Goal: Find specific page/section: Find specific page/section

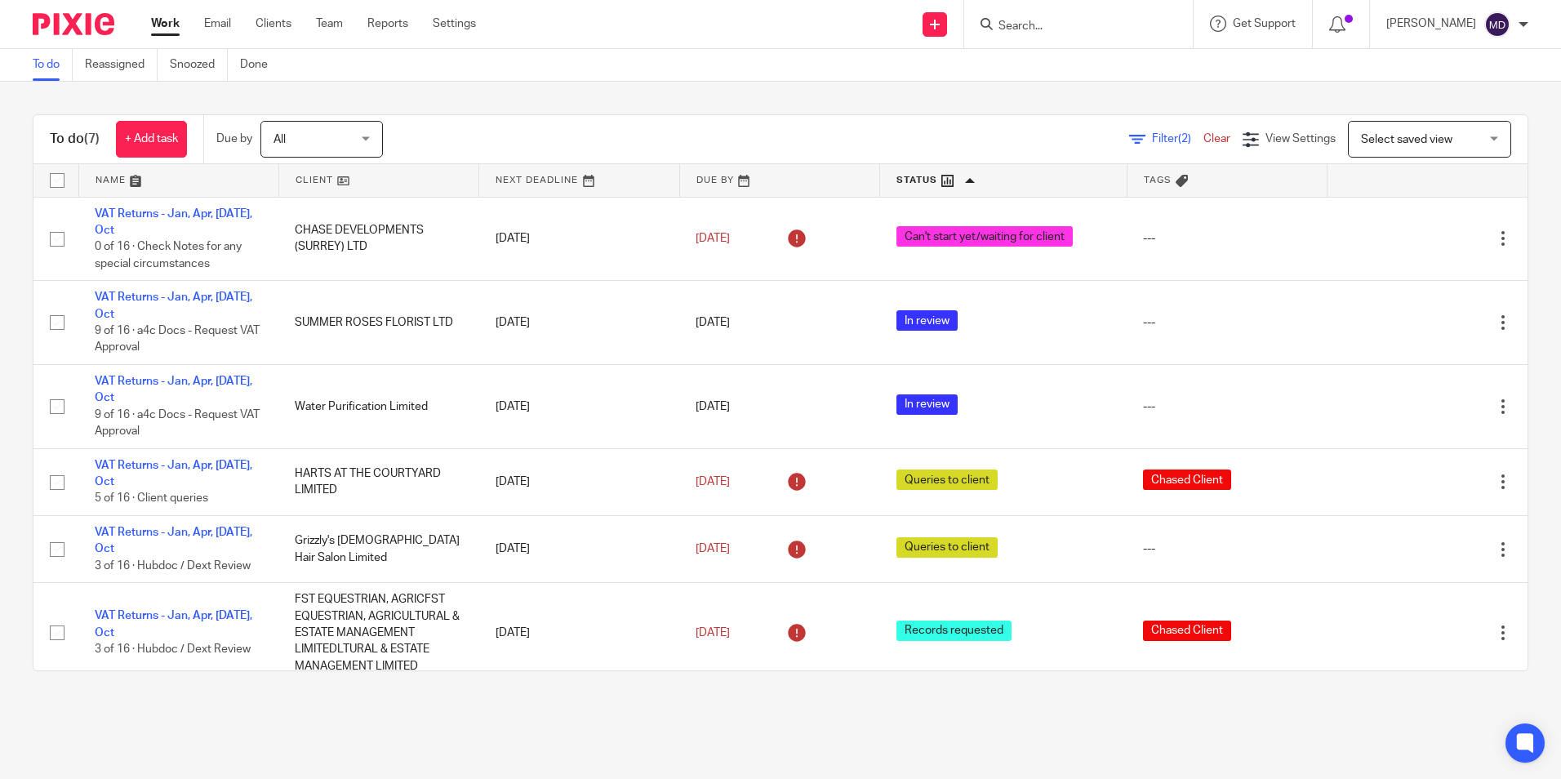
scroll to position [79, 0]
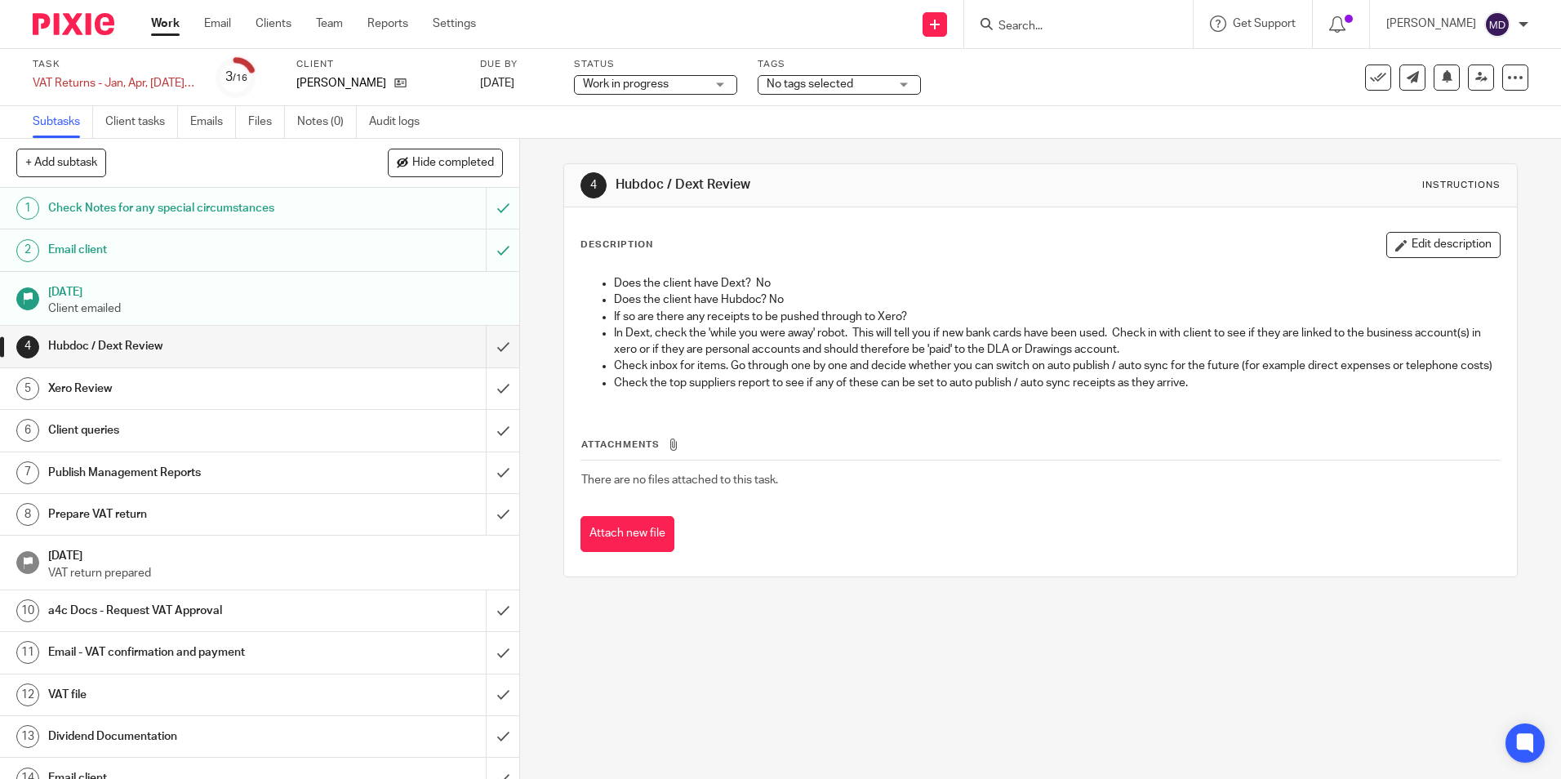
click at [706, 82] on div "Work in progress Work in progress" at bounding box center [655, 85] width 163 height 20
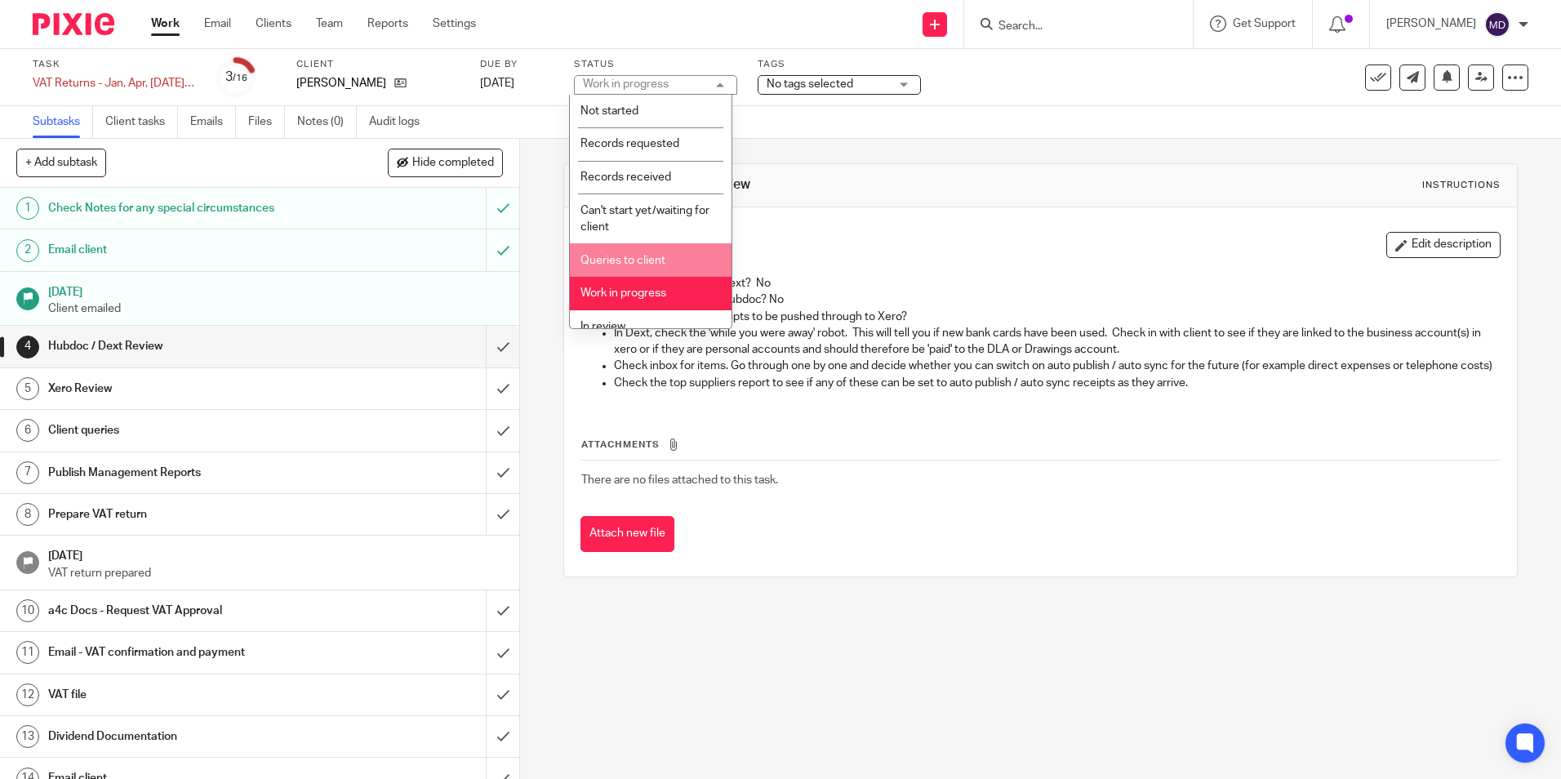
click at [630, 254] on li "Queries to client" at bounding box center [651, 259] width 162 height 33
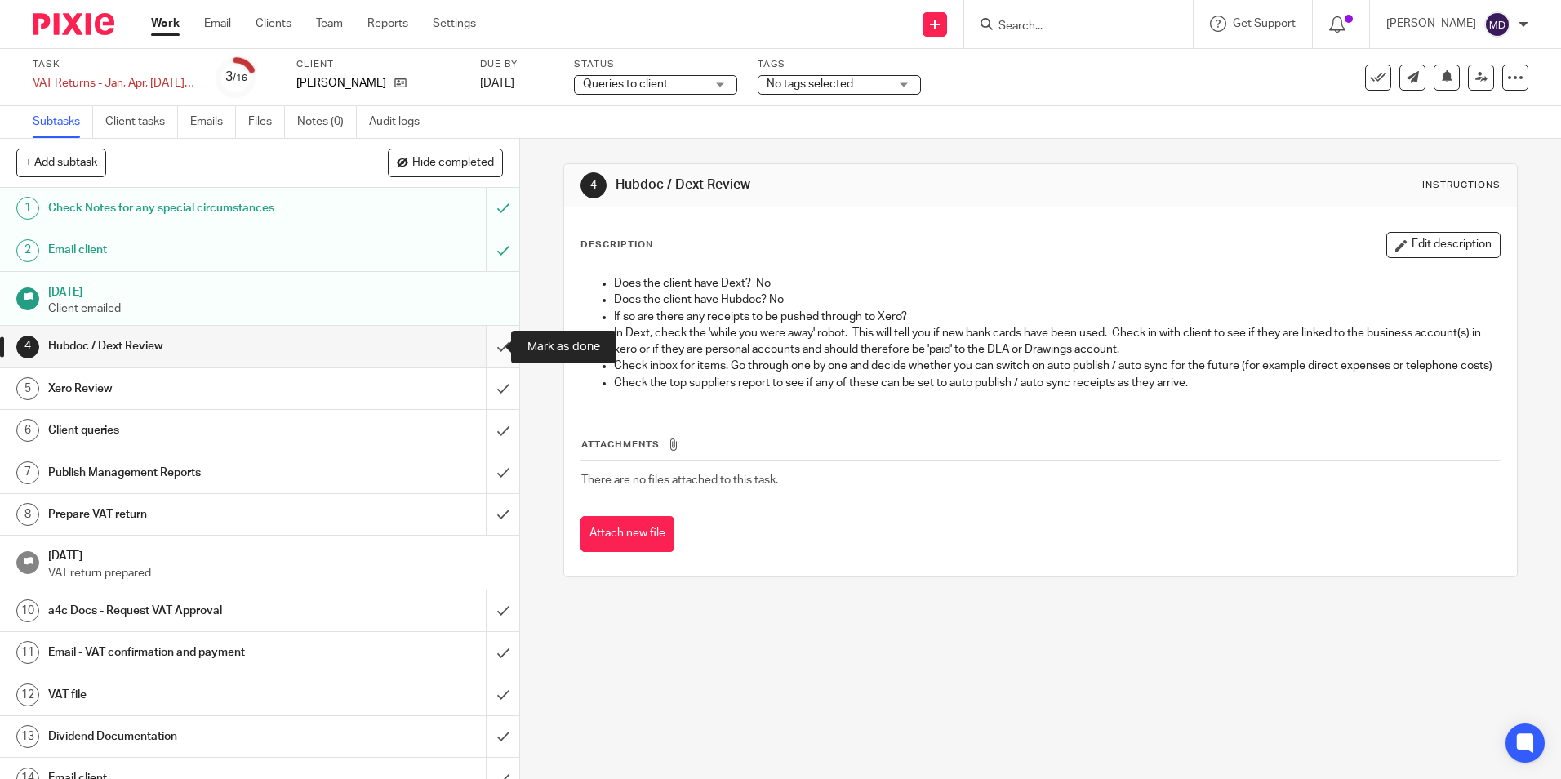
click at [491, 338] on input "submit" at bounding box center [259, 346] width 519 height 41
click at [489, 385] on input "submit" at bounding box center [259, 388] width 519 height 41
click at [482, 426] on input "submit" at bounding box center [259, 430] width 519 height 41
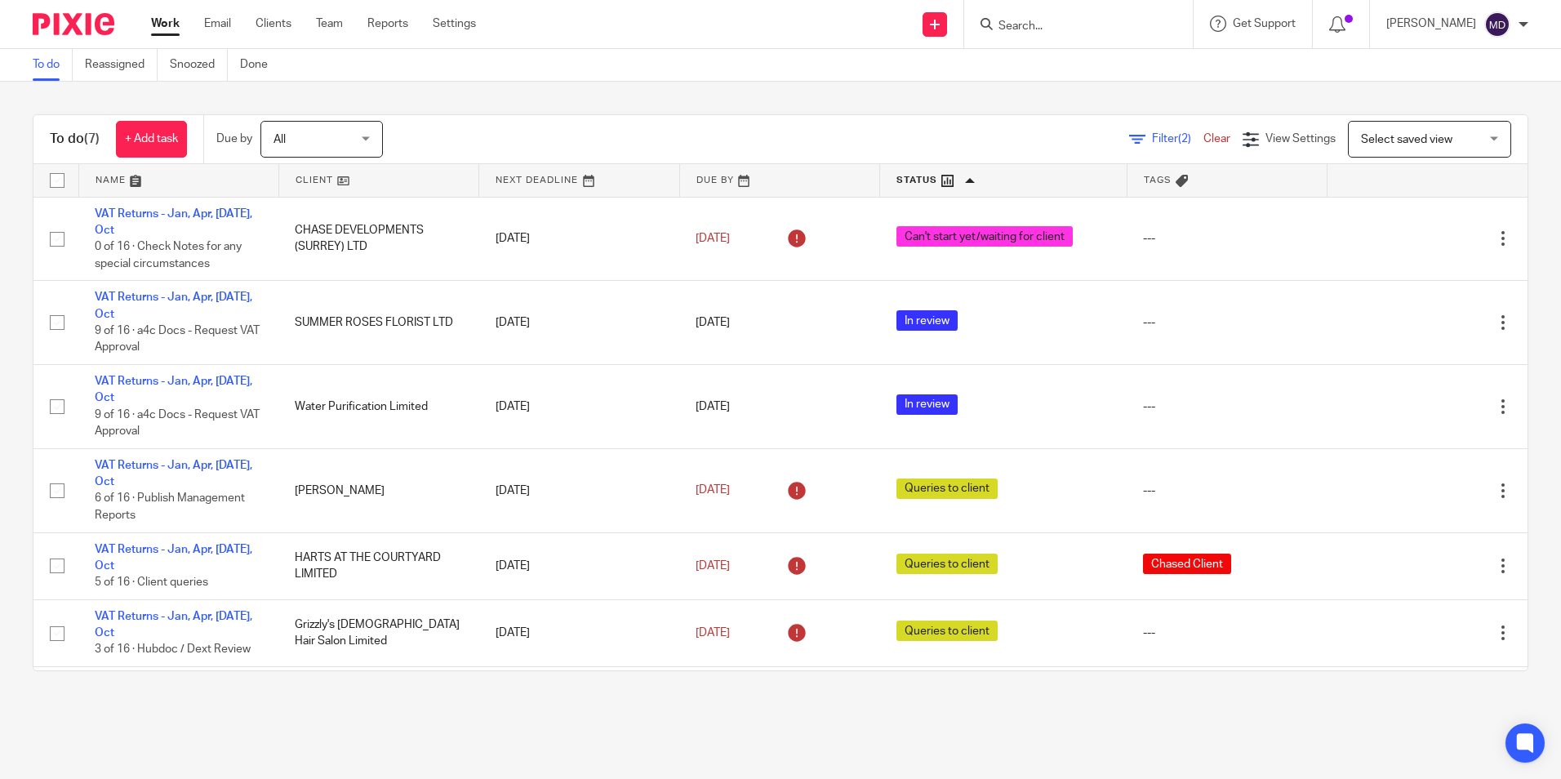
click at [1018, 20] on input "Search" at bounding box center [1070, 27] width 147 height 15
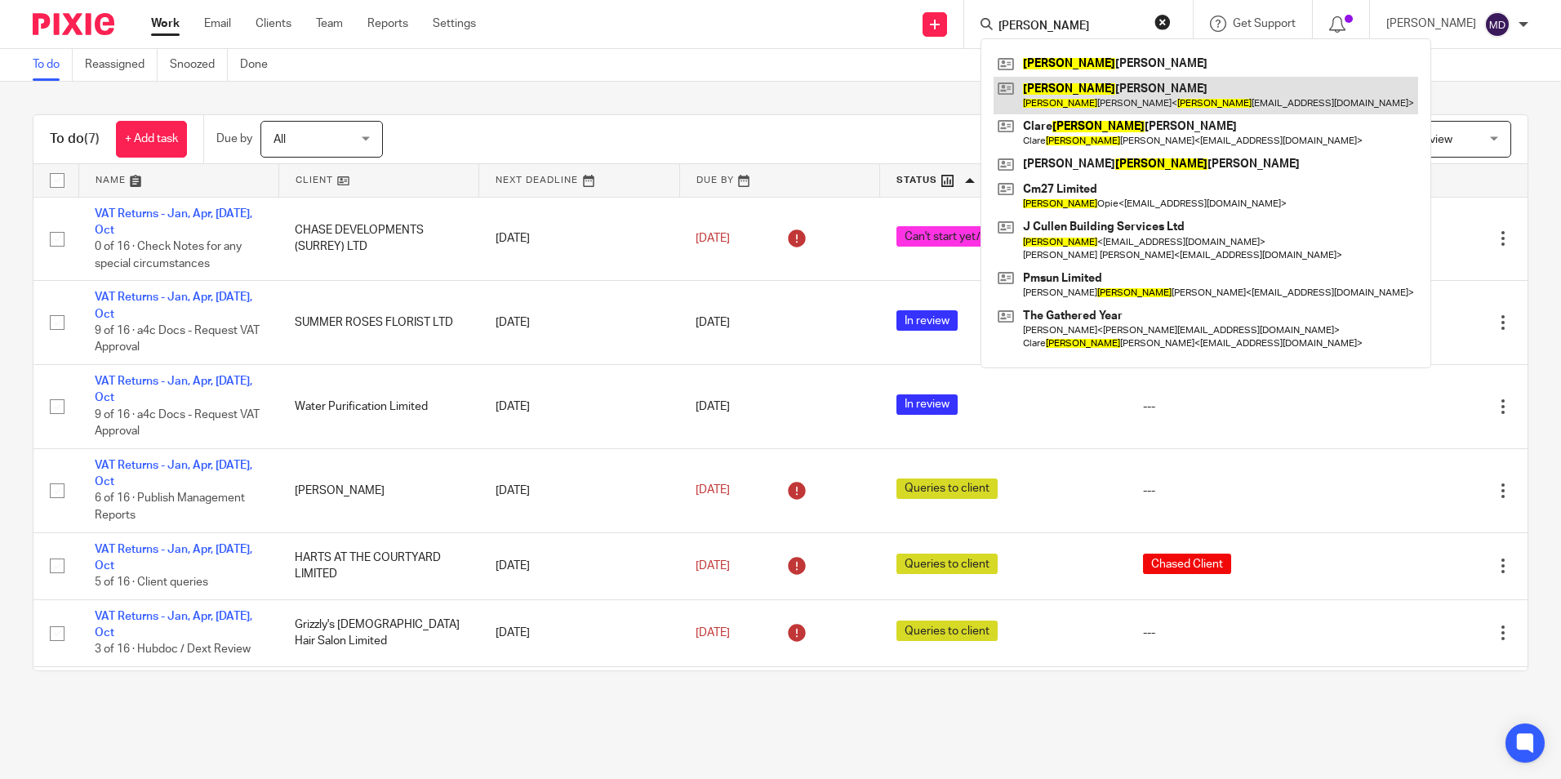
type input "helen"
click at [1074, 102] on link at bounding box center [1206, 96] width 425 height 38
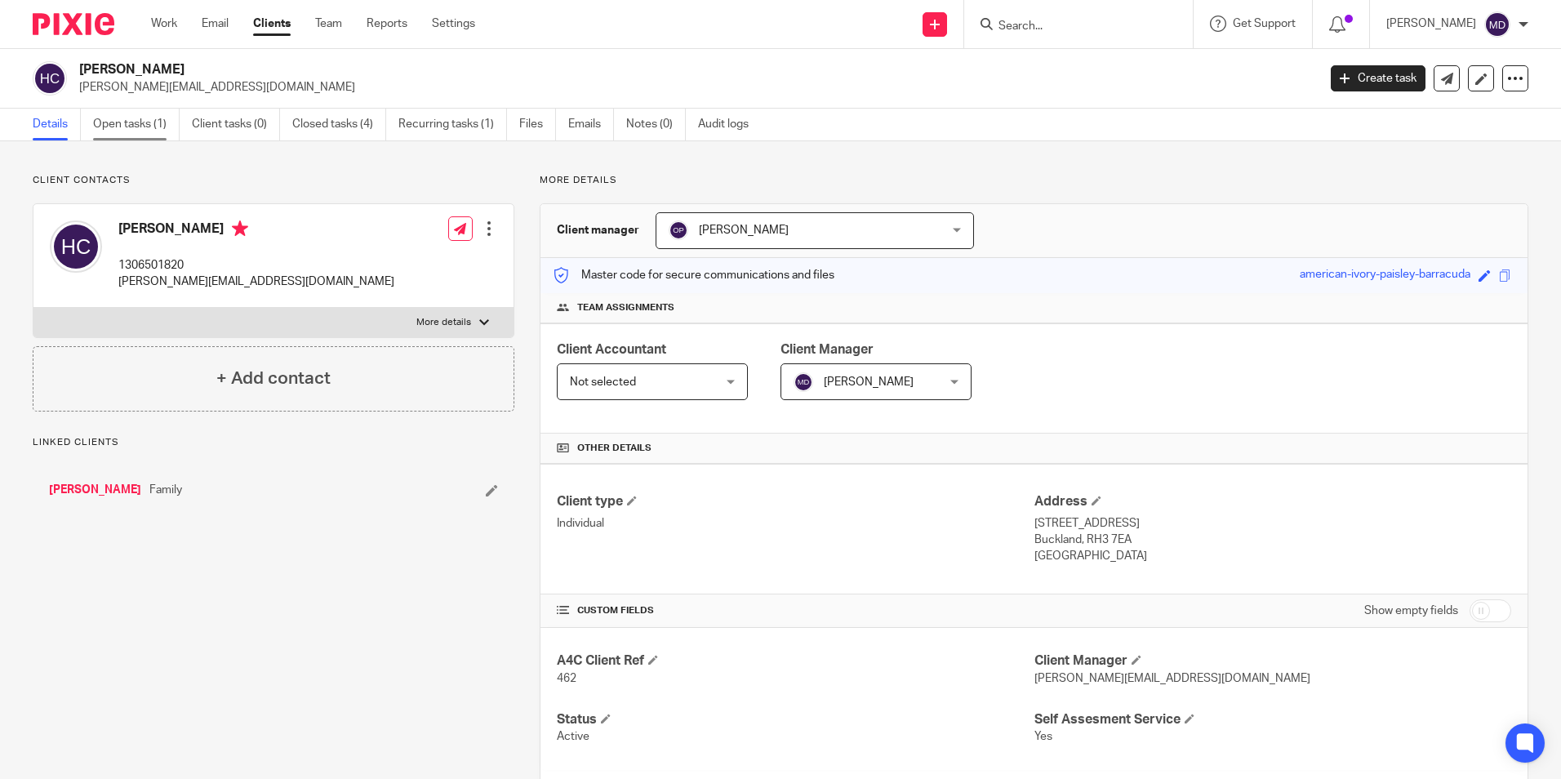
click at [112, 123] on link "Open tasks (1)" at bounding box center [136, 125] width 87 height 32
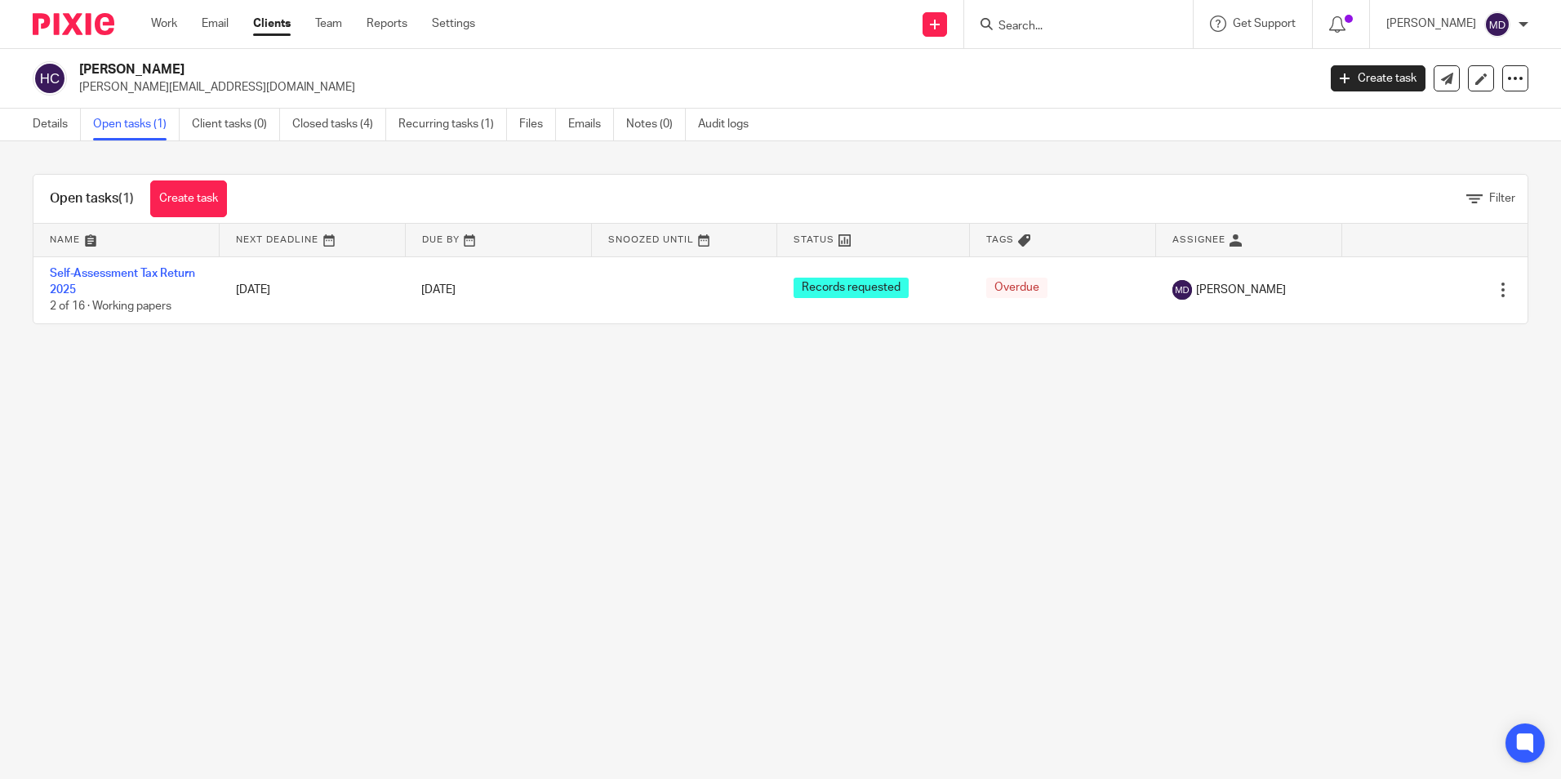
click at [1024, 27] on input "Search" at bounding box center [1070, 27] width 147 height 15
click at [1024, 27] on input "DG" at bounding box center [1070, 27] width 147 height 15
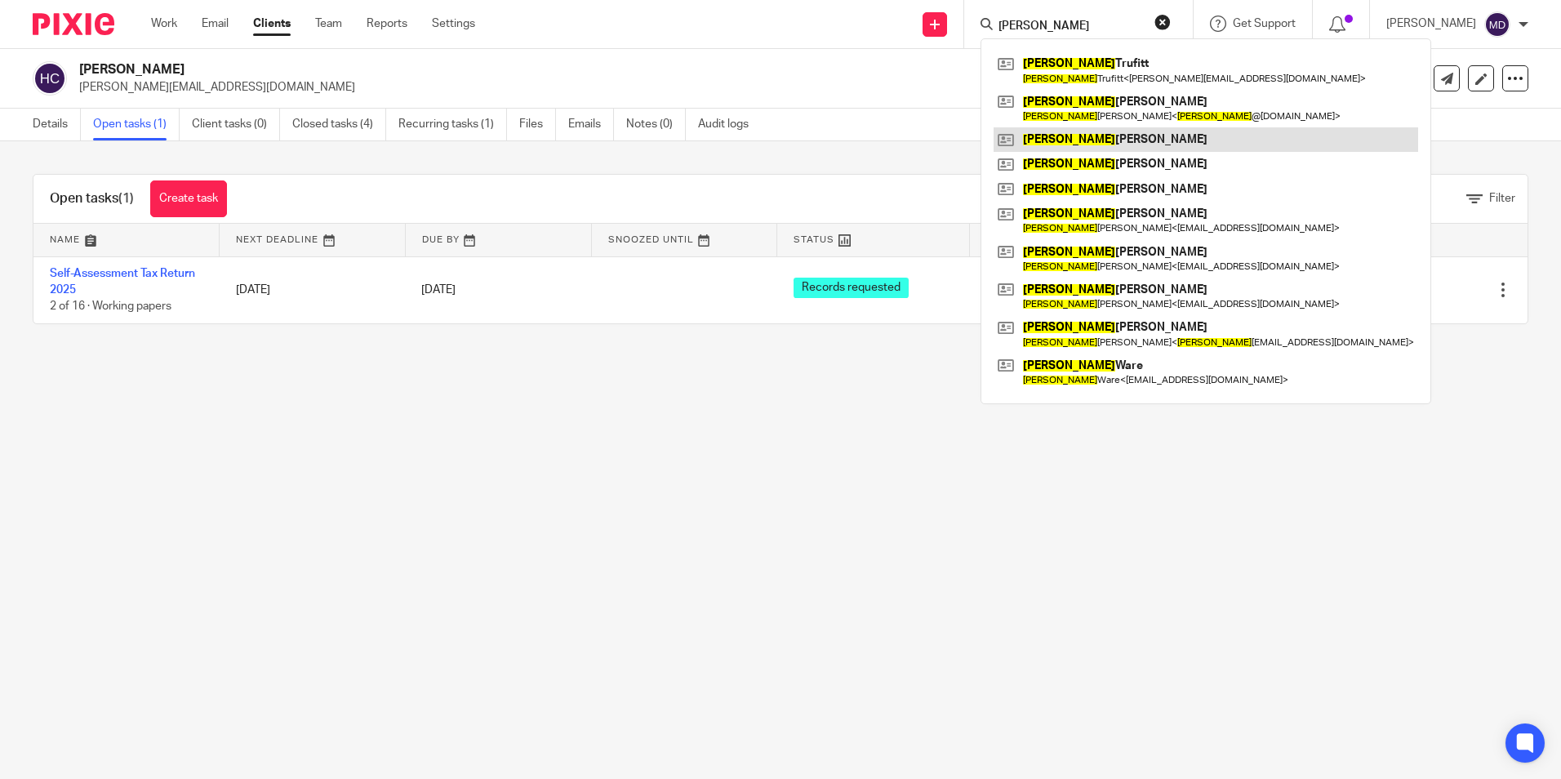
type input "[PERSON_NAME]"
click at [327, 546] on main "[PERSON_NAME] [PERSON_NAME][EMAIL_ADDRESS][DOMAIN_NAME] Create task Update from…" at bounding box center [780, 389] width 1561 height 779
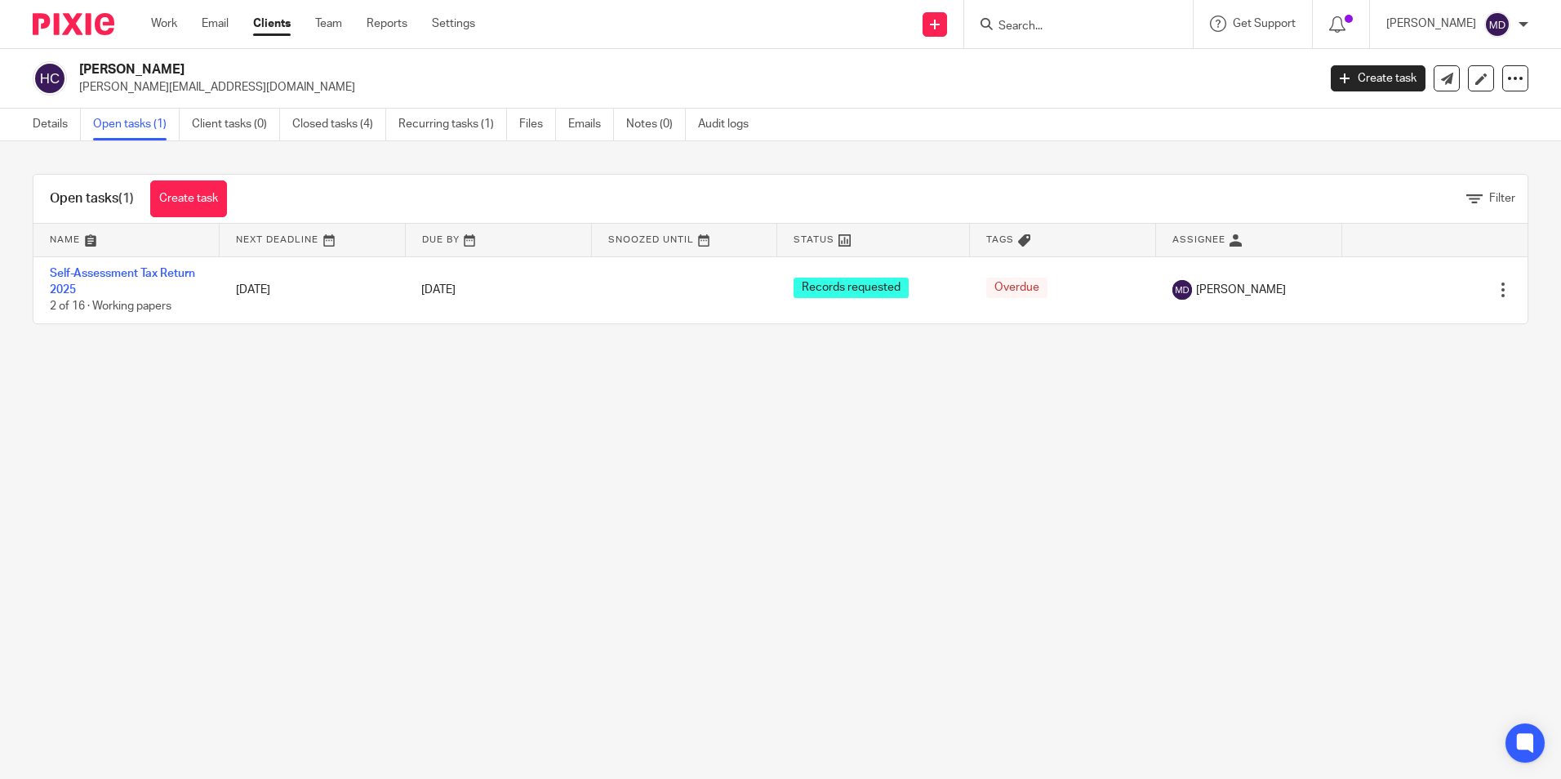
click at [327, 546] on main "Helen Rebecca Clifford-Jones helencliffordjones@googlemail.com Create task Upda…" at bounding box center [780, 389] width 1561 height 779
